Goal: Information Seeking & Learning: Learn about a topic

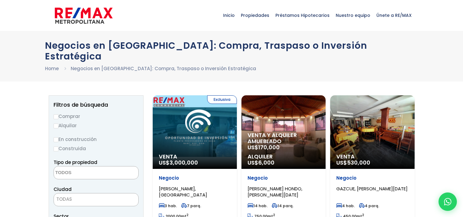
select select
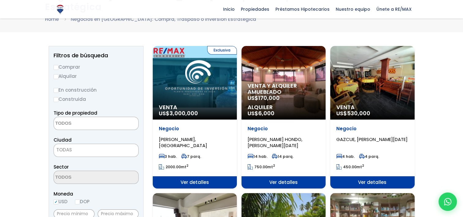
scroll to position [45, 0]
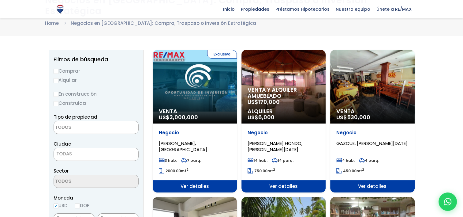
click at [195, 98] on div "Exclusiva Venta US$ 3,000,000" at bounding box center [195, 86] width 84 height 73
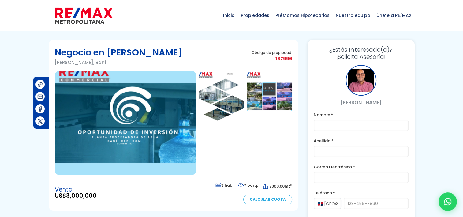
click at [217, 94] on img at bounding box center [222, 96] width 46 height 51
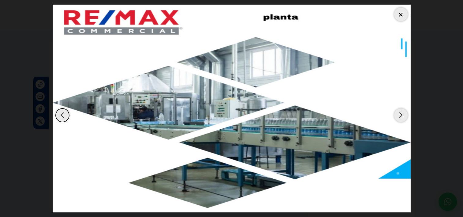
click at [402, 118] on div "Next slide" at bounding box center [400, 114] width 13 height 13
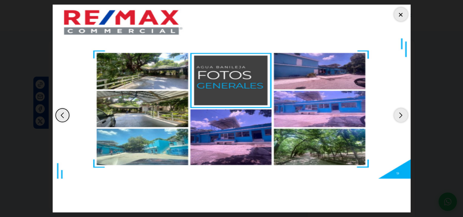
click at [402, 118] on div "Next slide" at bounding box center [400, 114] width 13 height 13
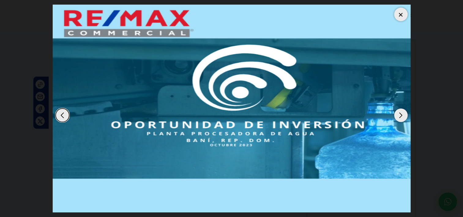
click at [402, 118] on div "Next slide" at bounding box center [400, 114] width 13 height 13
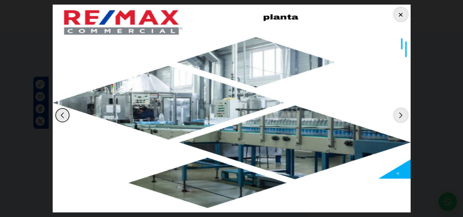
click at [398, 15] on div at bounding box center [400, 14] width 13 height 13
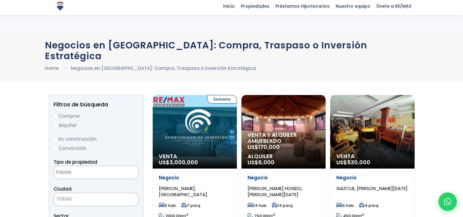
select select
